Goal: Information Seeking & Learning: Understand process/instructions

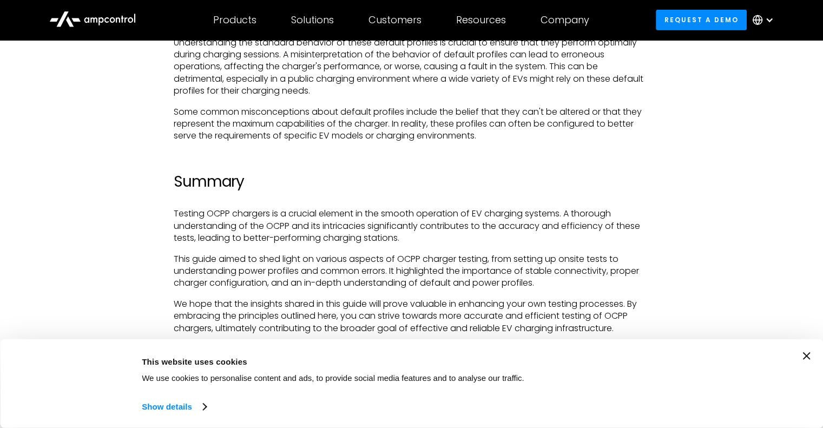
scroll to position [3733, 0]
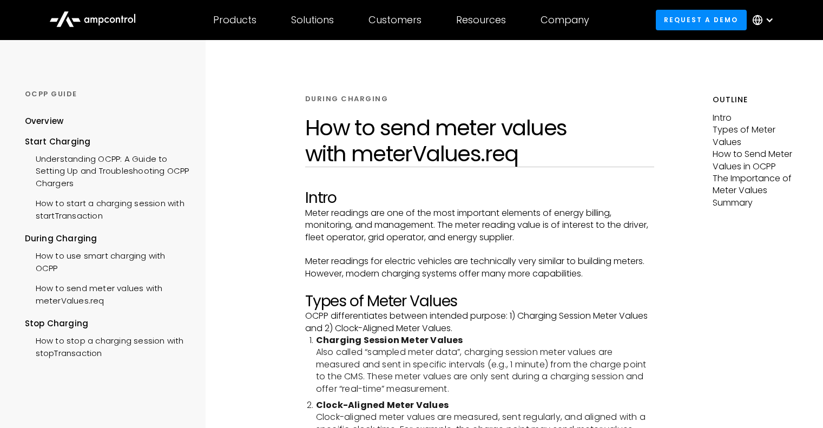
scroll to position [2497, 0]
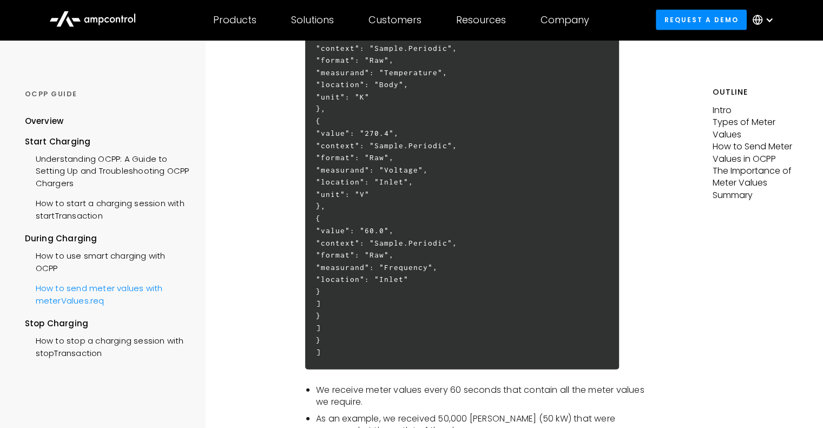
click at [116, 287] on div "How to send meter values with meterValues.req" at bounding box center [107, 293] width 164 height 32
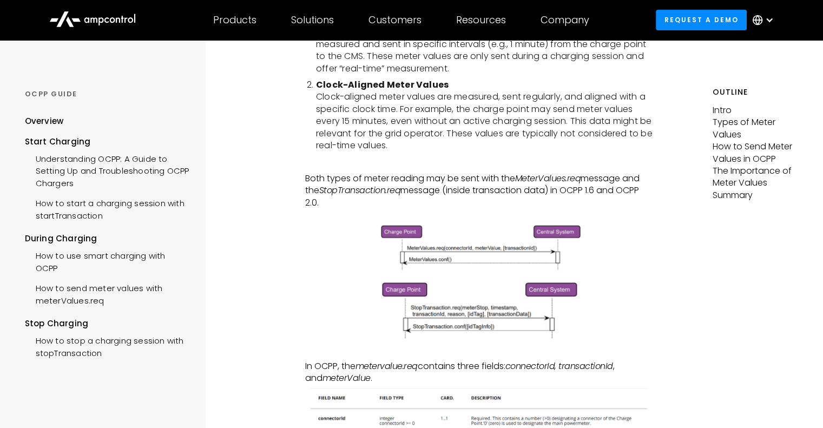
scroll to position [379, 0]
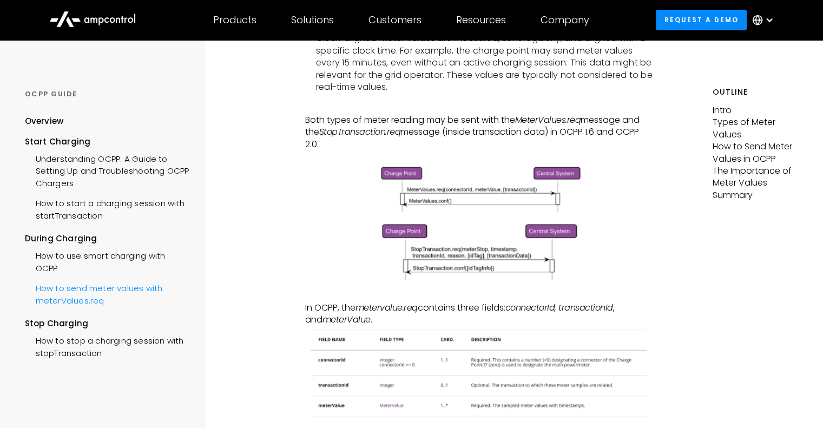
click at [69, 293] on div "How to send meter values with meterValues.req" at bounding box center [107, 293] width 164 height 32
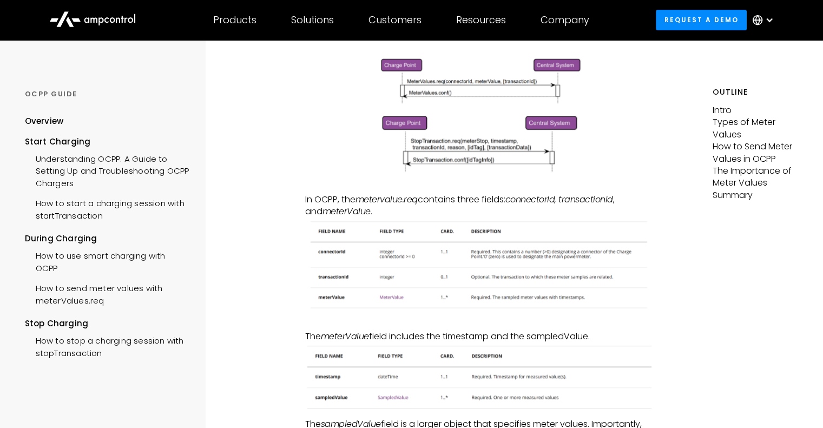
scroll to position [649, 0]
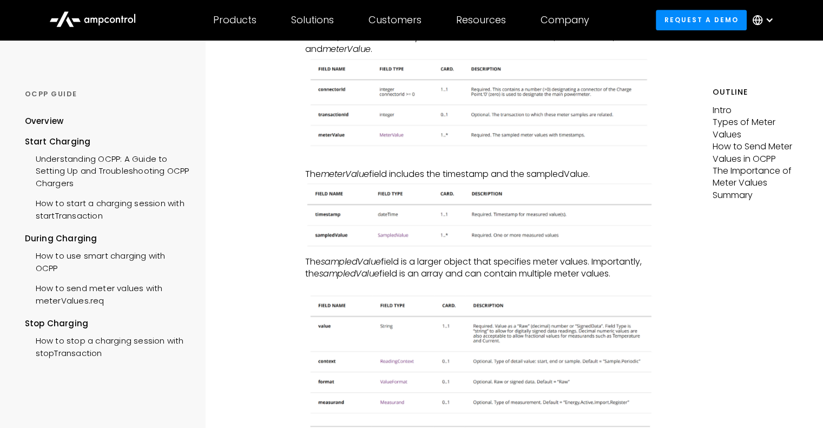
click at [394, 234] on img at bounding box center [479, 215] width 349 height 70
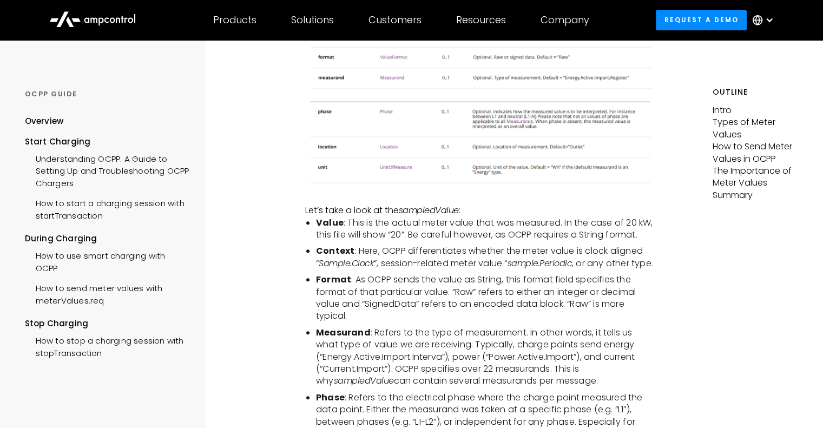
scroll to position [1082, 0]
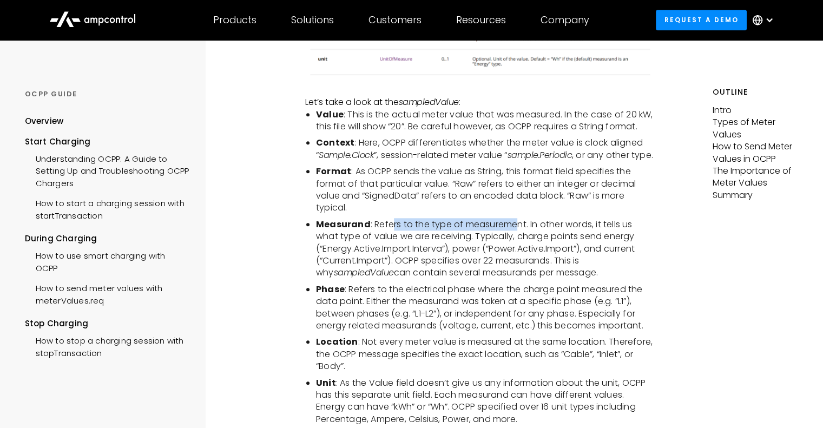
drag, startPoint x: 389, startPoint y: 245, endPoint x: 518, endPoint y: 247, distance: 128.8
click at [518, 247] on li "Measurand : Refers to the type of measurement. In other words, it tells us what…" at bounding box center [485, 249] width 338 height 61
click at [624, 279] on li "Measurand : Refers to the type of measurement. In other words, it tells us what…" at bounding box center [485, 249] width 338 height 61
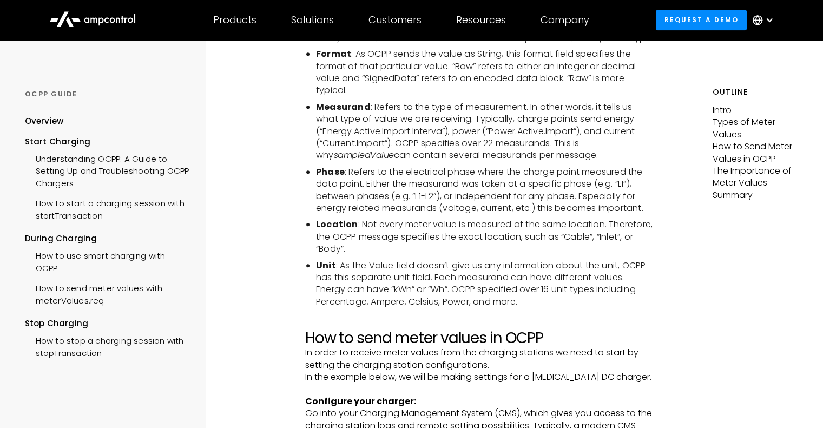
scroll to position [1136, 0]
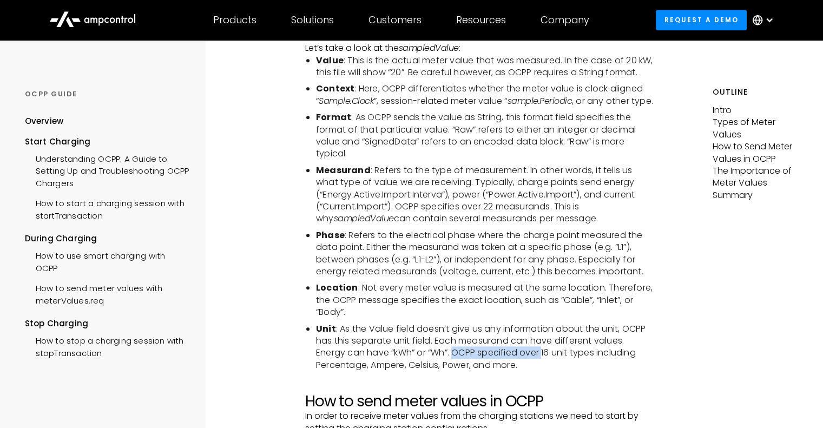
drag, startPoint x: 456, startPoint y: 376, endPoint x: 534, endPoint y: 370, distance: 78.7
click at [544, 372] on li "Unit : As the Value field doesn’t give us any information about the unit, OCPP …" at bounding box center [485, 347] width 338 height 49
click at [501, 318] on li "Location : Not every meter value is measured at the same location. Therefore, t…" at bounding box center [485, 300] width 338 height 36
